Goal: Use online tool/utility: Utilize a website feature to perform a specific function

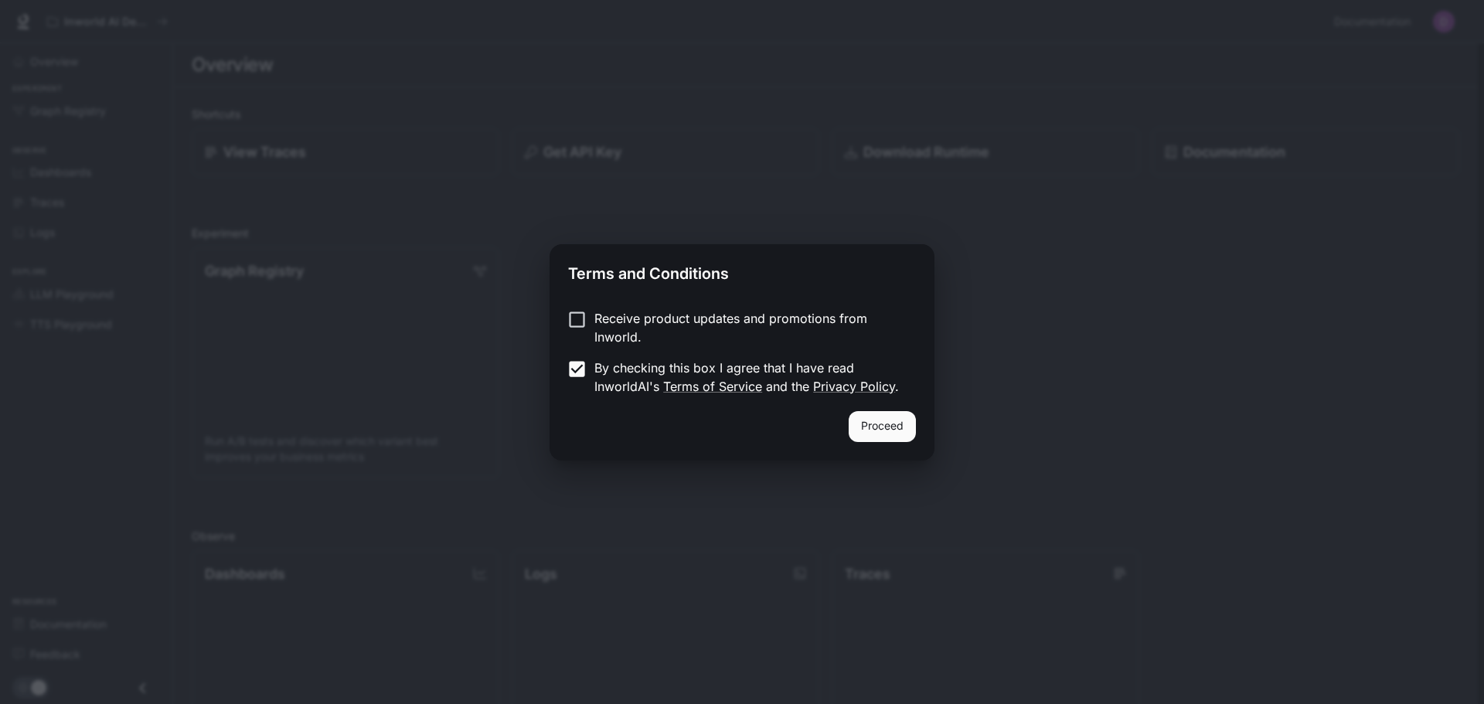
click at [880, 420] on button "Proceed" at bounding box center [882, 426] width 67 height 31
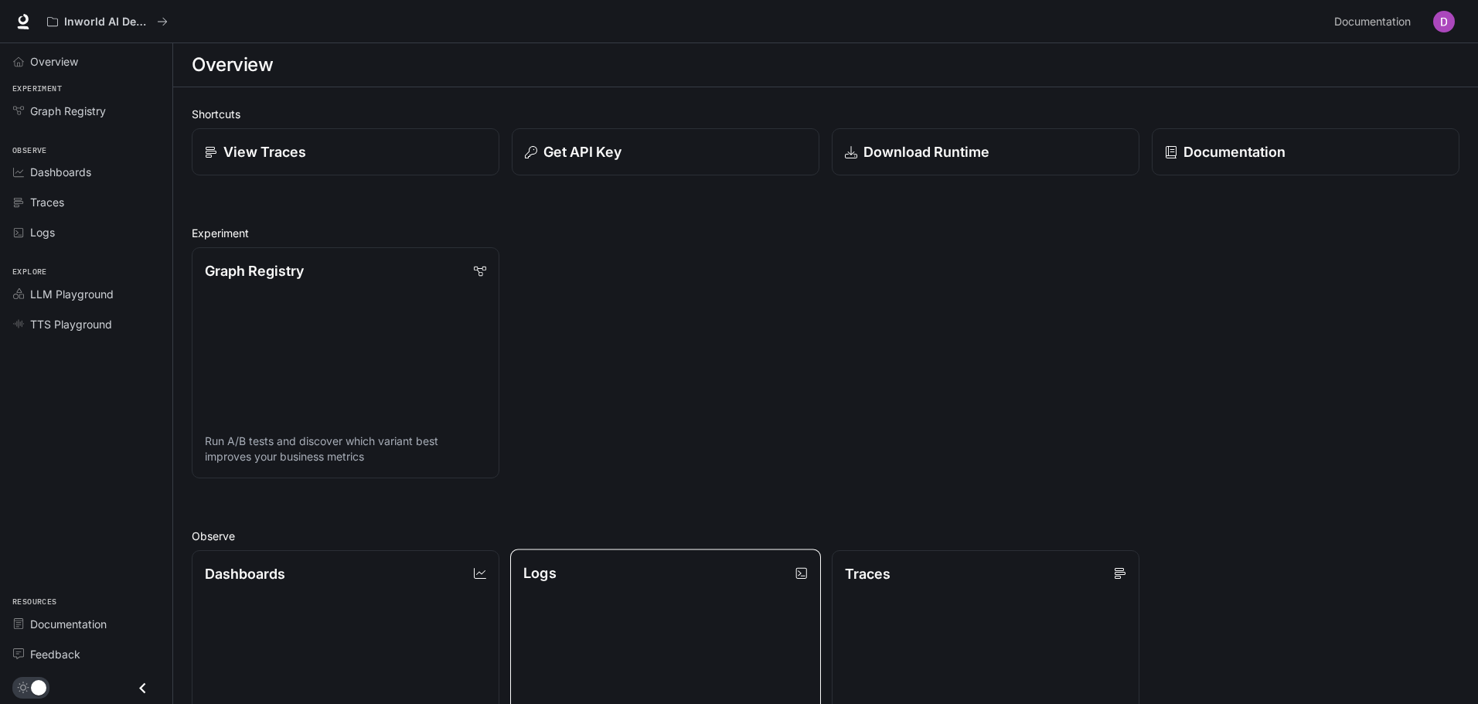
scroll to position [398, 0]
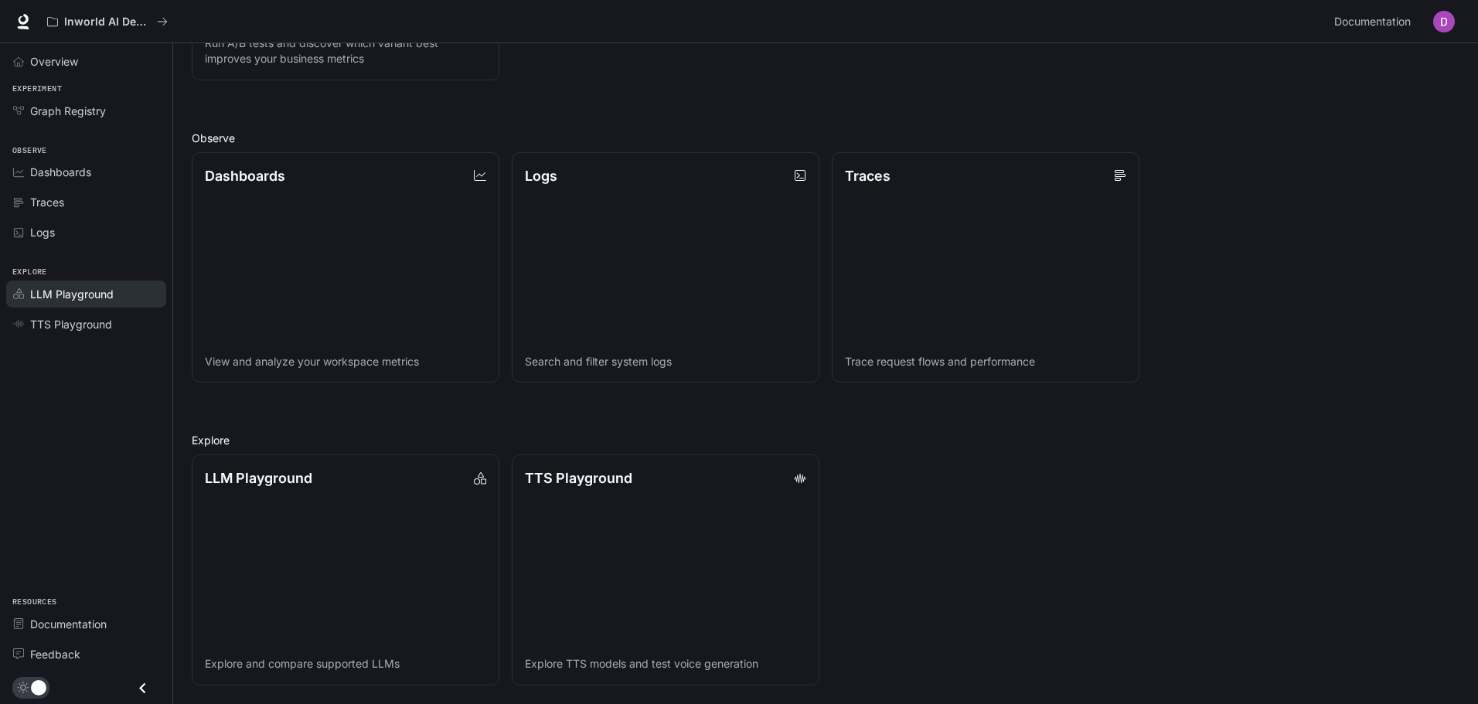
click at [73, 298] on span "LLM Playground" at bounding box center [71, 294] width 83 height 16
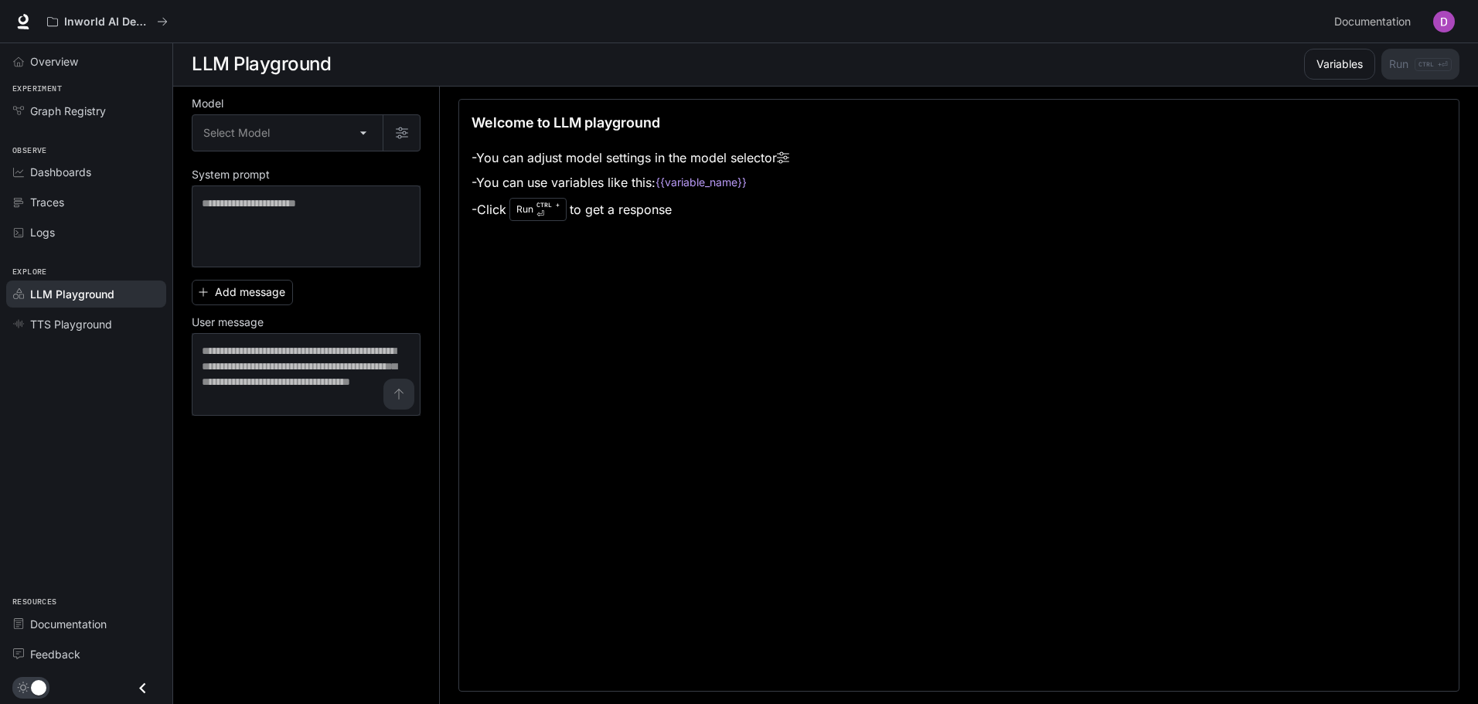
scroll to position [1, 0]
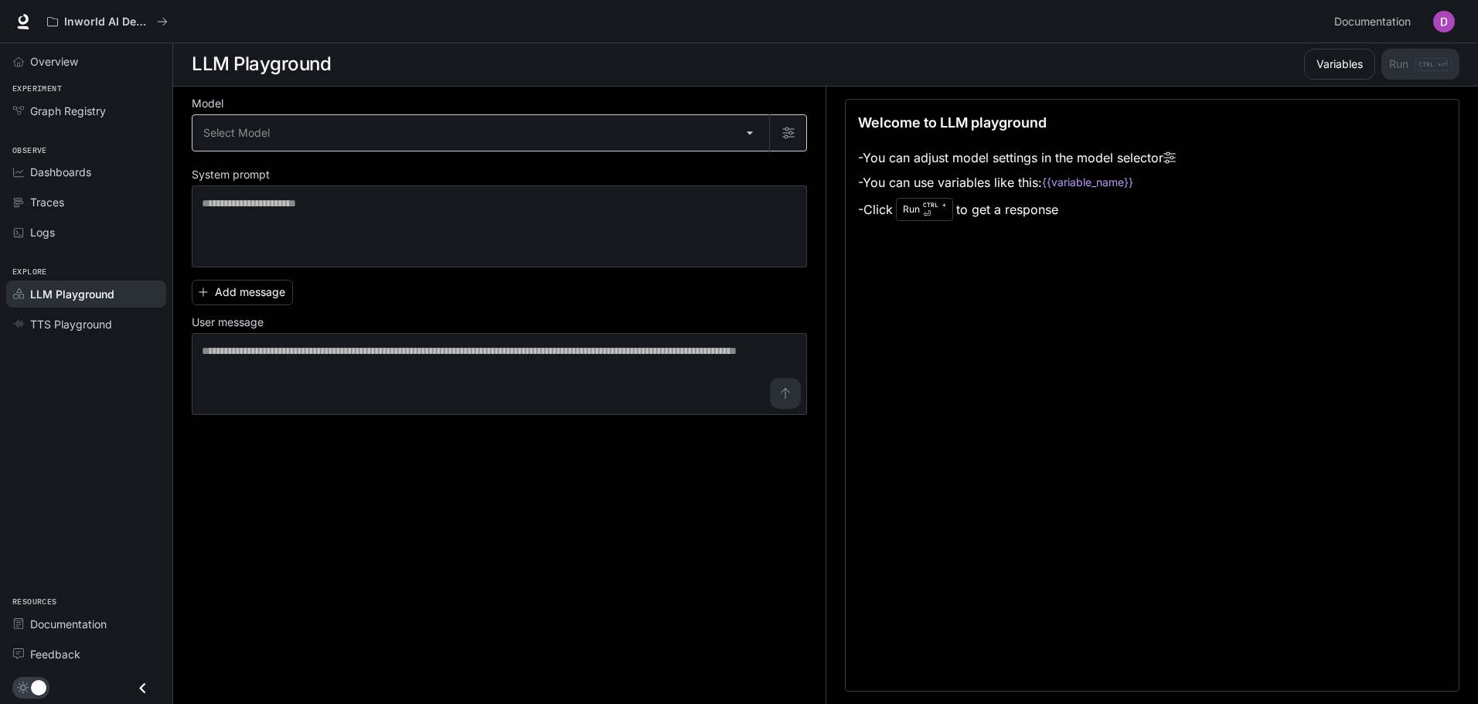
click at [580, 131] on body "Skip to main content Inworld AI Demos Documentation Documentation Portal Overvi…" at bounding box center [739, 351] width 1478 height 705
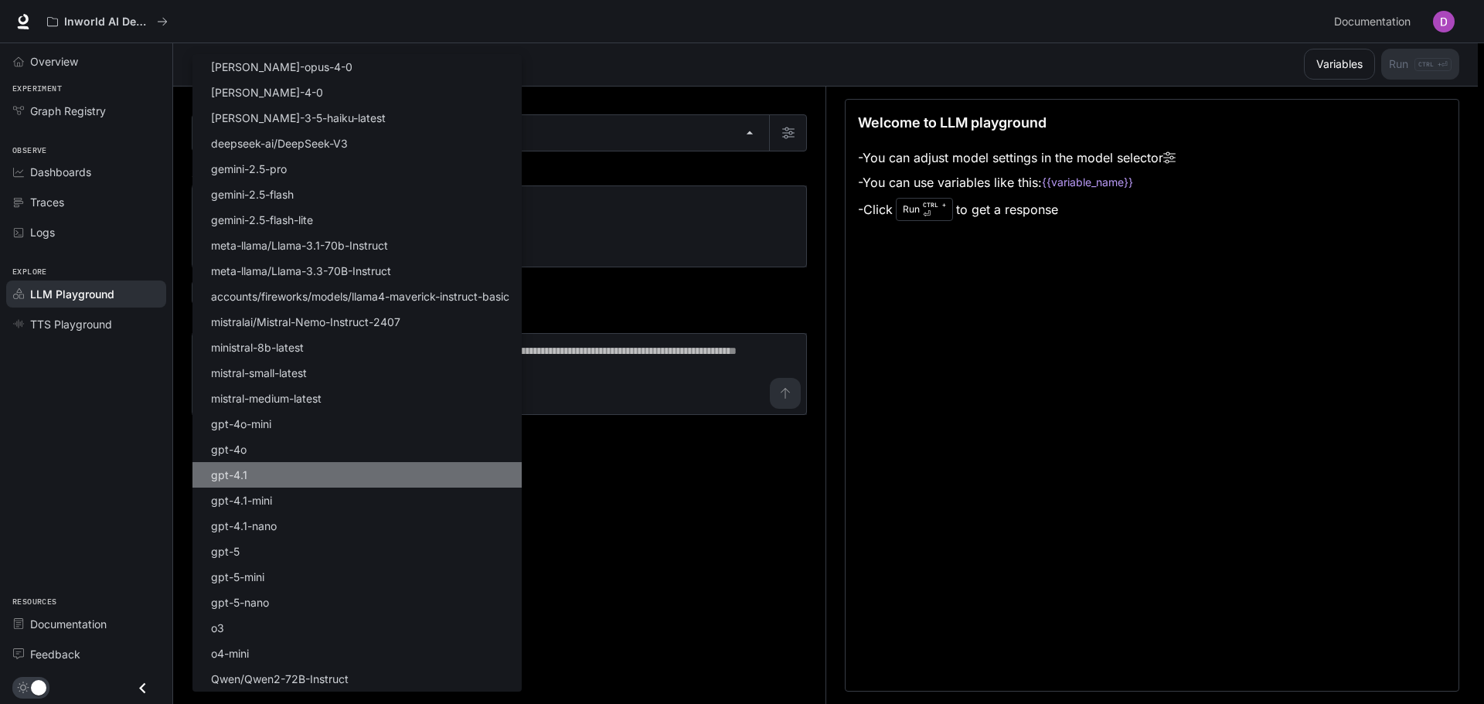
click at [334, 471] on li "gpt-4.1" at bounding box center [356, 475] width 329 height 26
type input "*******"
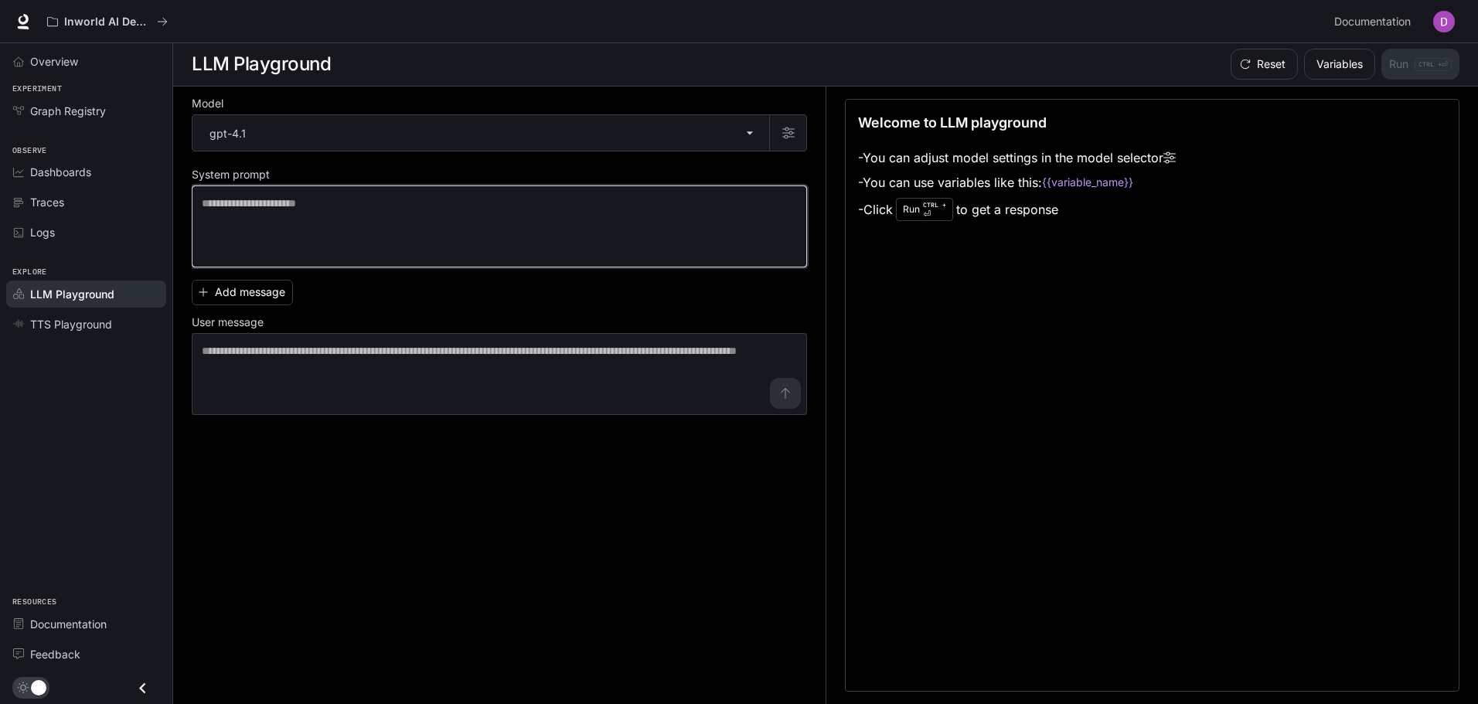
click at [366, 212] on textarea at bounding box center [499, 227] width 595 height 62
type textarea "*"
